Goal: Obtain resource: Obtain resource

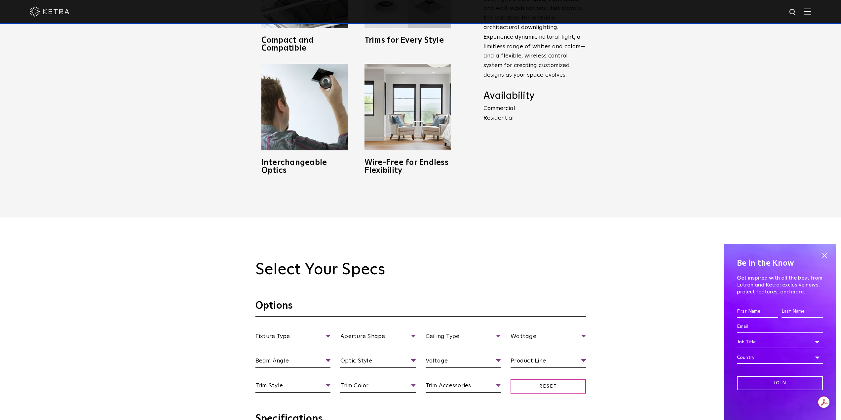
scroll to position [529, 0]
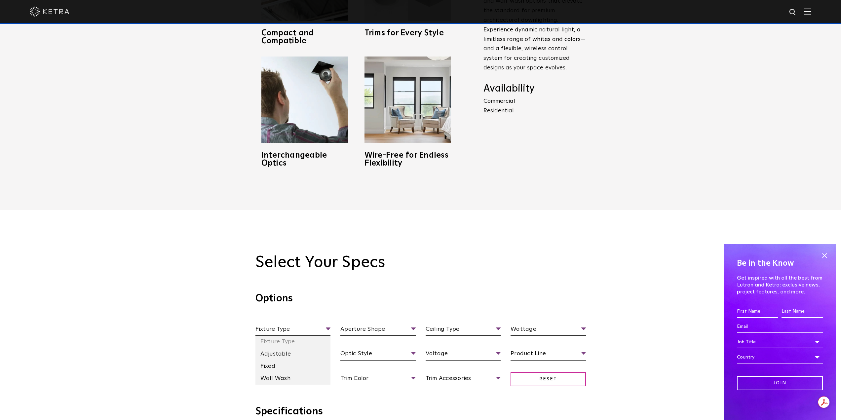
click at [281, 367] on li "Fixed" at bounding box center [292, 366] width 75 height 12
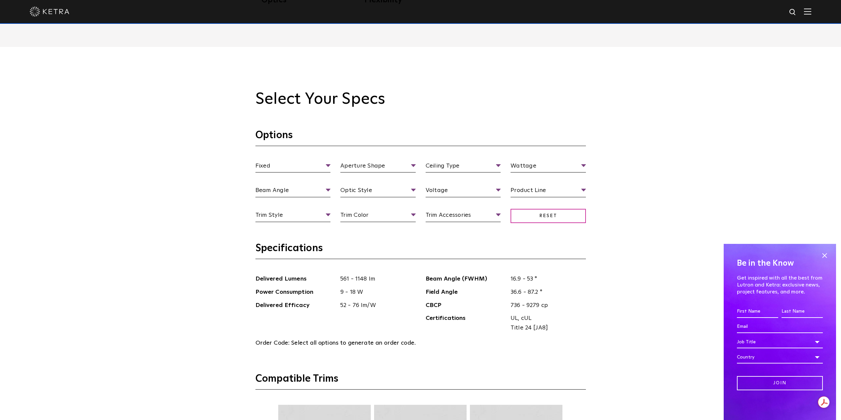
scroll to position [694, 0]
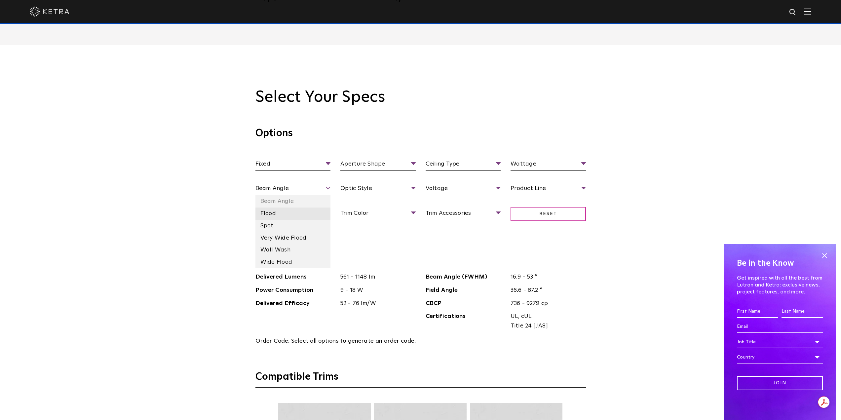
click at [270, 214] on li "Flood" at bounding box center [292, 213] width 75 height 12
click at [278, 263] on li "Shallow Bevel" at bounding box center [292, 262] width 75 height 12
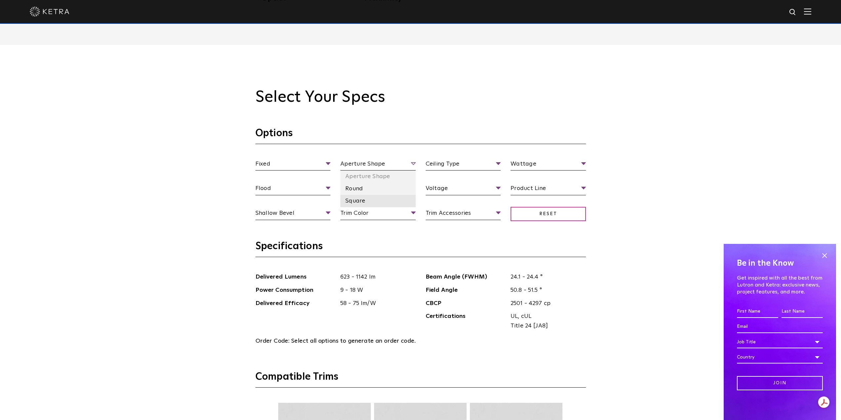
click at [368, 203] on li "Square" at bounding box center [377, 201] width 75 height 12
click at [368, 214] on li "High Output" at bounding box center [377, 213] width 75 height 12
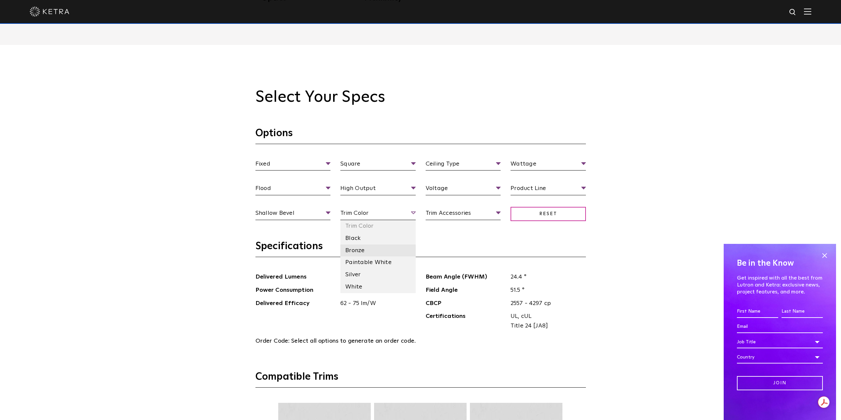
click at [357, 253] on li "Bronze" at bounding box center [377, 250] width 75 height 12
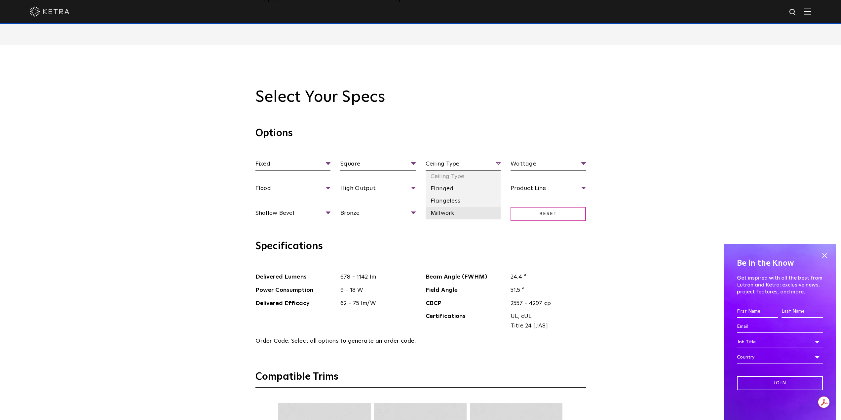
click at [468, 214] on li "Millwork" at bounding box center [462, 213] width 75 height 12
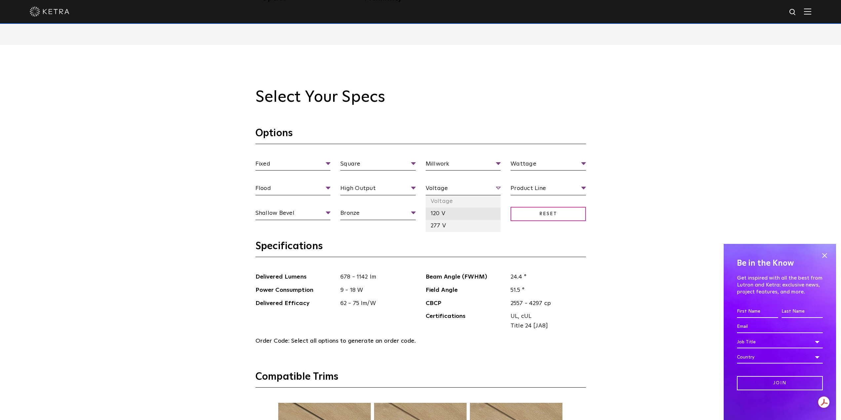
click at [437, 215] on li "120 V" at bounding box center [462, 213] width 75 height 12
click at [447, 262] on li "Solite Lens" at bounding box center [462, 262] width 75 height 12
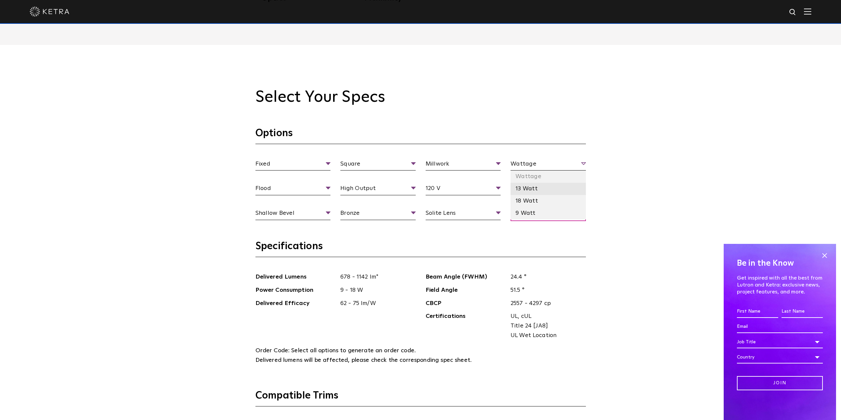
click at [521, 188] on li "13 Watt" at bounding box center [547, 189] width 75 height 12
click at [529, 227] on li "Residential" at bounding box center [547, 226] width 75 height 12
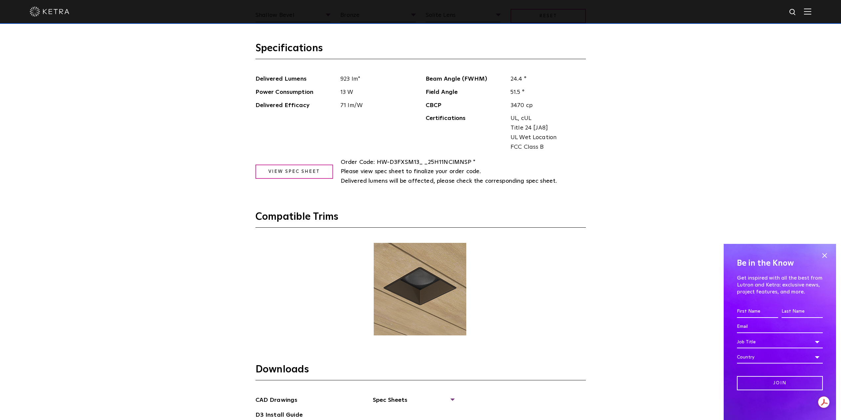
scroll to position [892, 0]
click at [292, 171] on link "View Spec Sheet" at bounding box center [294, 171] width 78 height 14
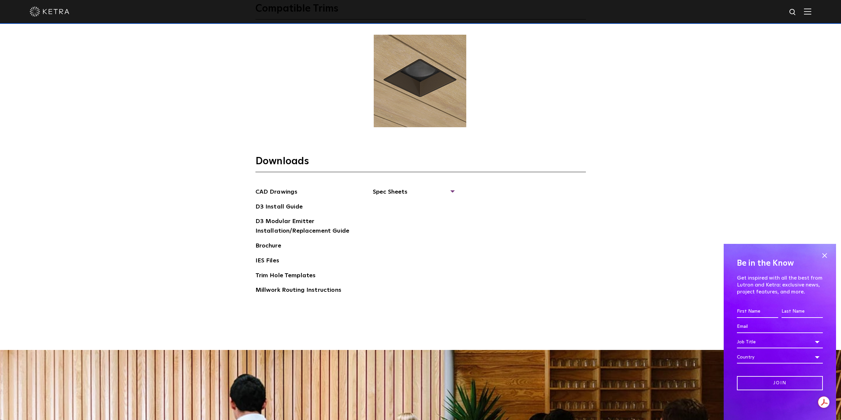
scroll to position [1189, 0]
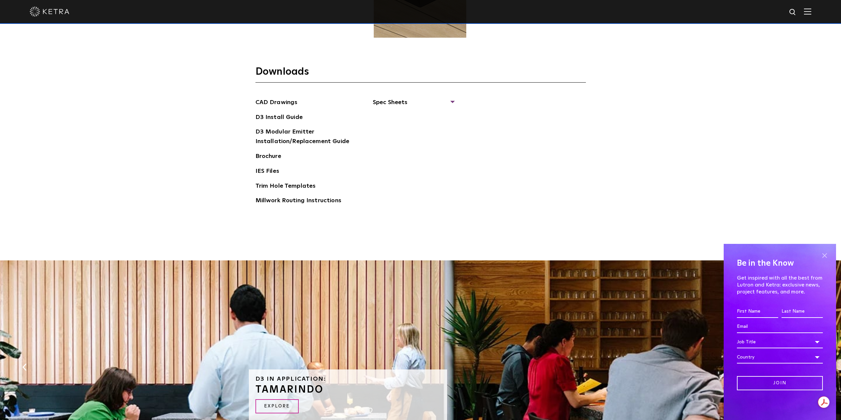
click at [825, 253] on span at bounding box center [824, 255] width 10 height 10
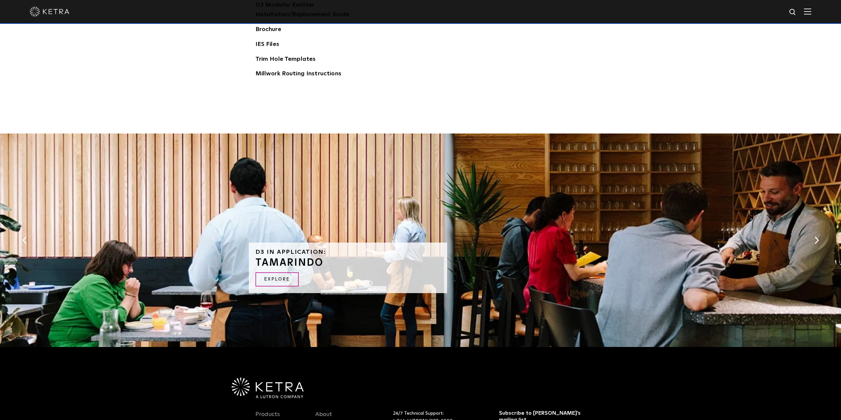
scroll to position [1354, 0]
